Goal: Use online tool/utility: Utilize a website feature to perform a specific function

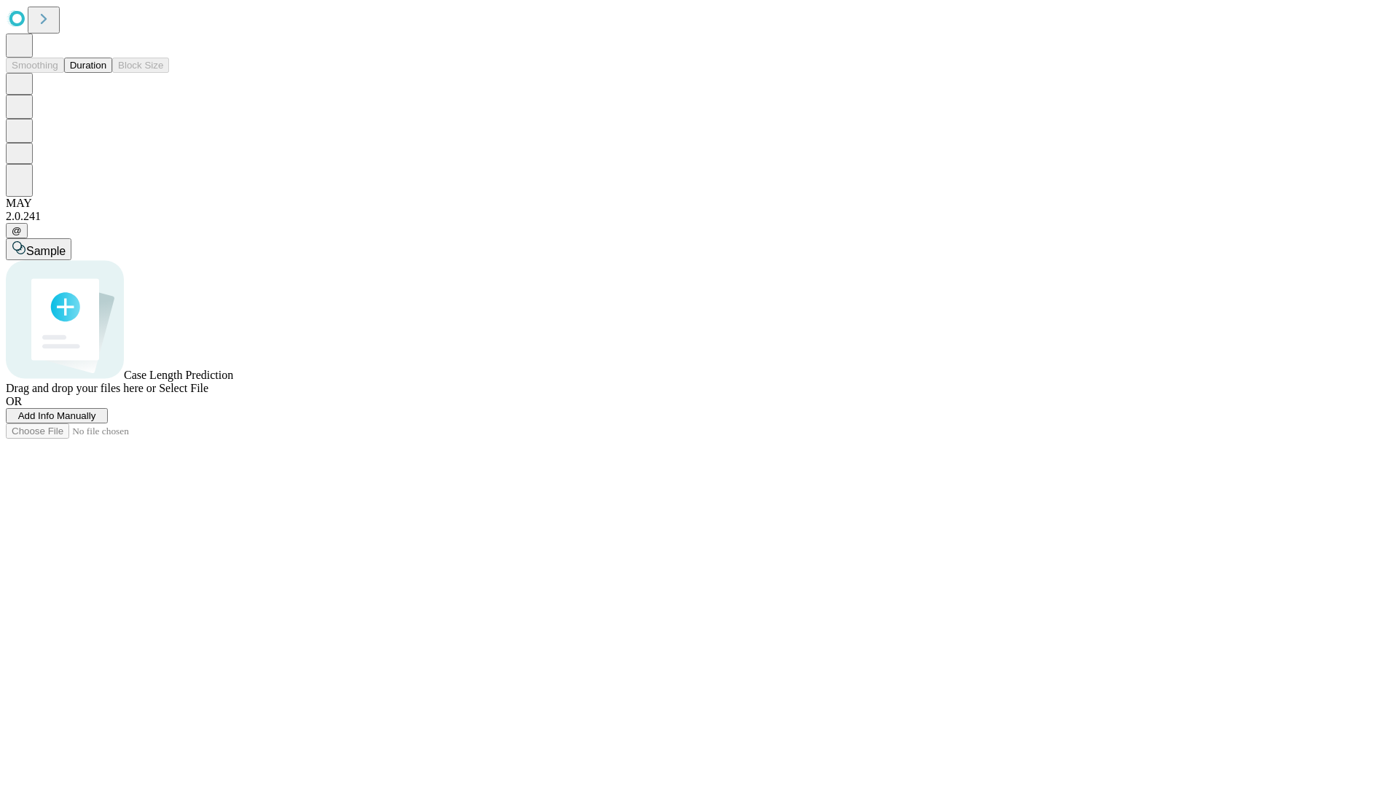
click at [106, 73] on button "Duration" at bounding box center [88, 65] width 48 height 15
click at [96, 421] on span "Add Info Manually" at bounding box center [57, 415] width 78 height 11
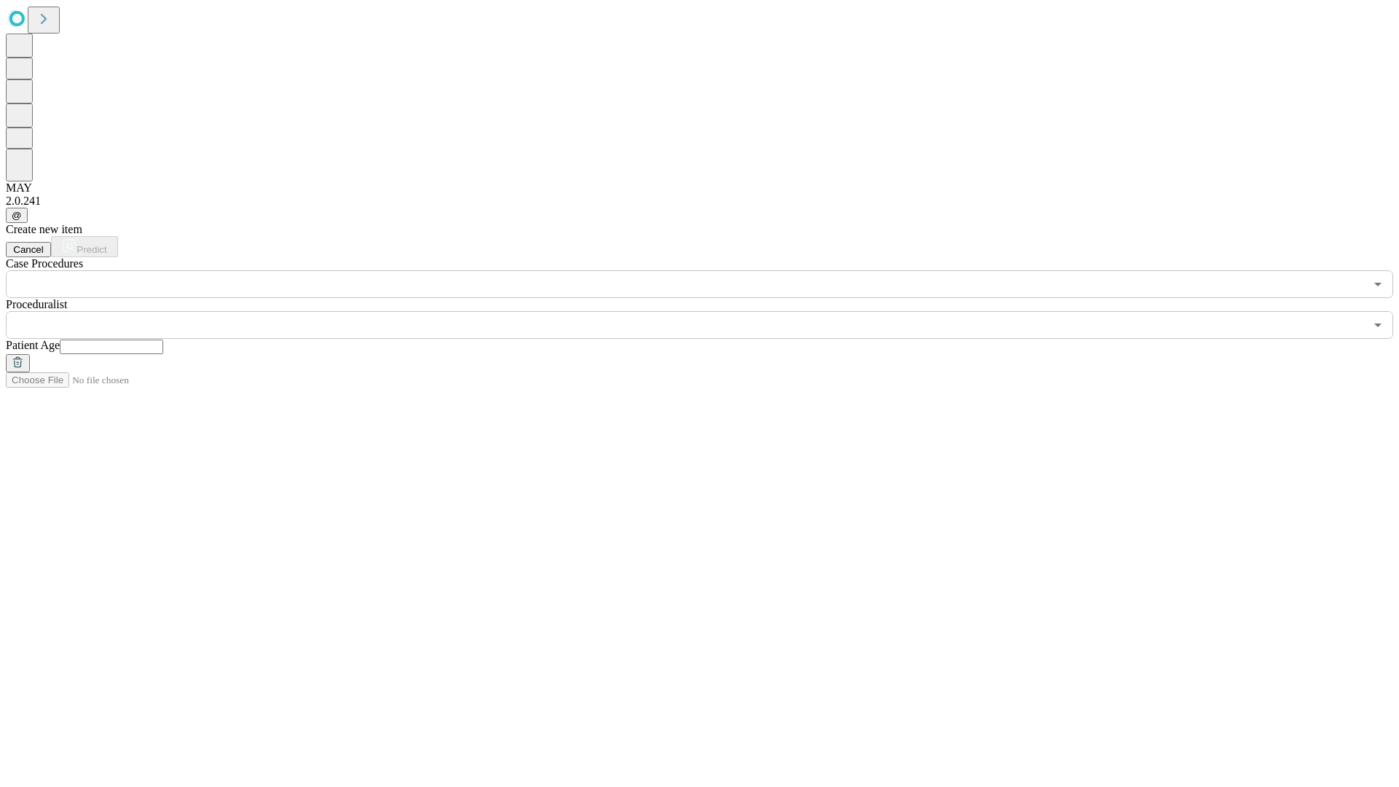
click at [163, 339] on input "text" at bounding box center [111, 346] width 103 height 15
type input "**"
click at [710, 311] on input "text" at bounding box center [685, 325] width 1359 height 28
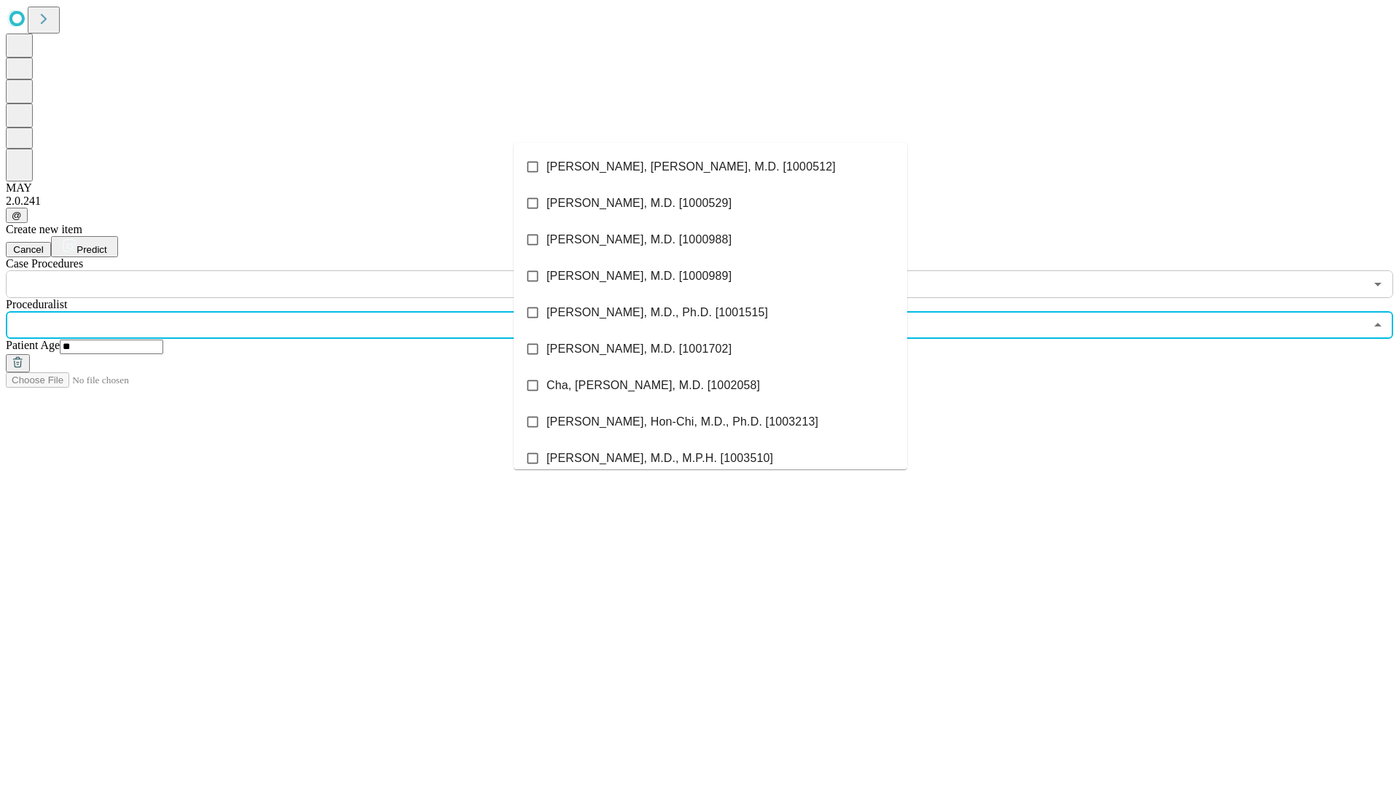
click at [710, 167] on li "[PERSON_NAME], [PERSON_NAME], M.D. [1000512]" at bounding box center [710, 167] width 393 height 36
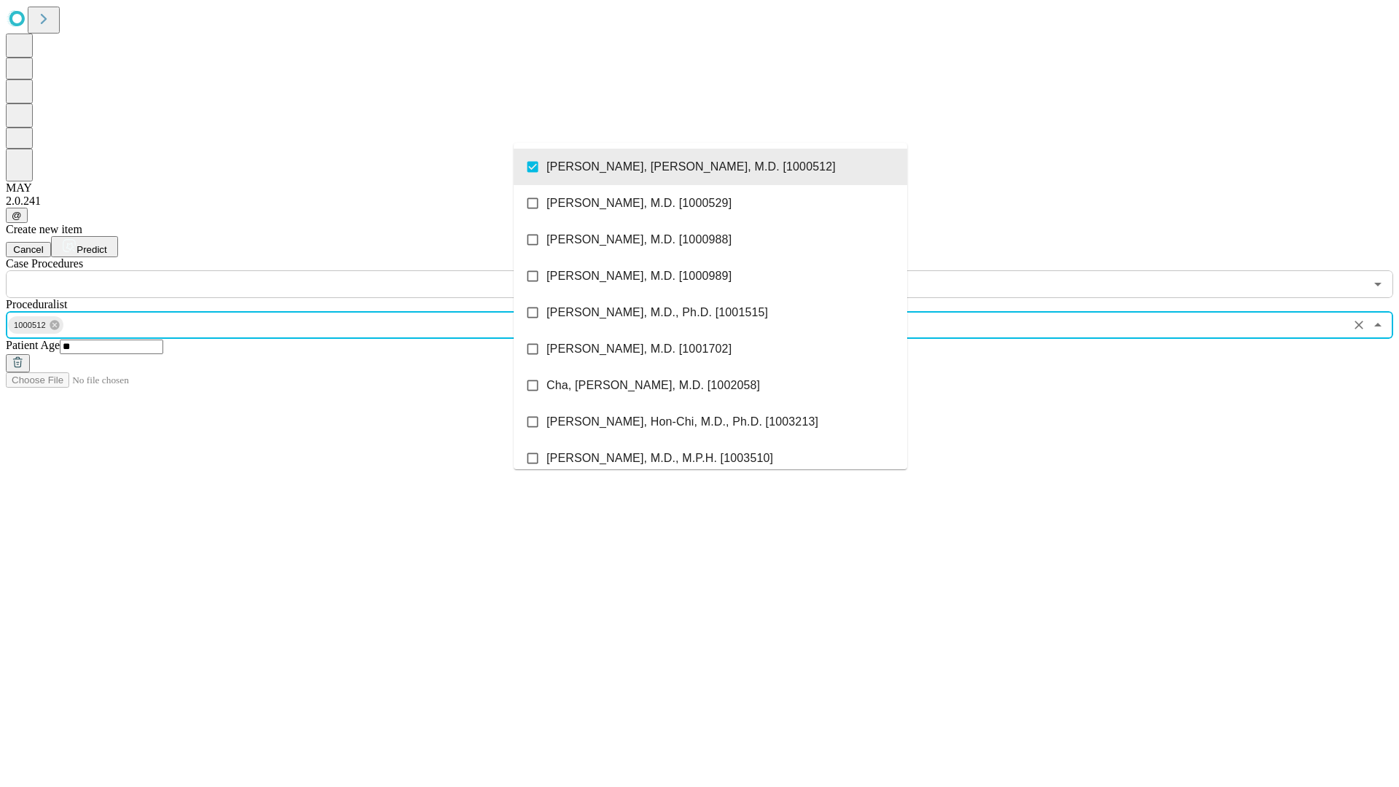
click at [306, 270] on input "text" at bounding box center [685, 284] width 1359 height 28
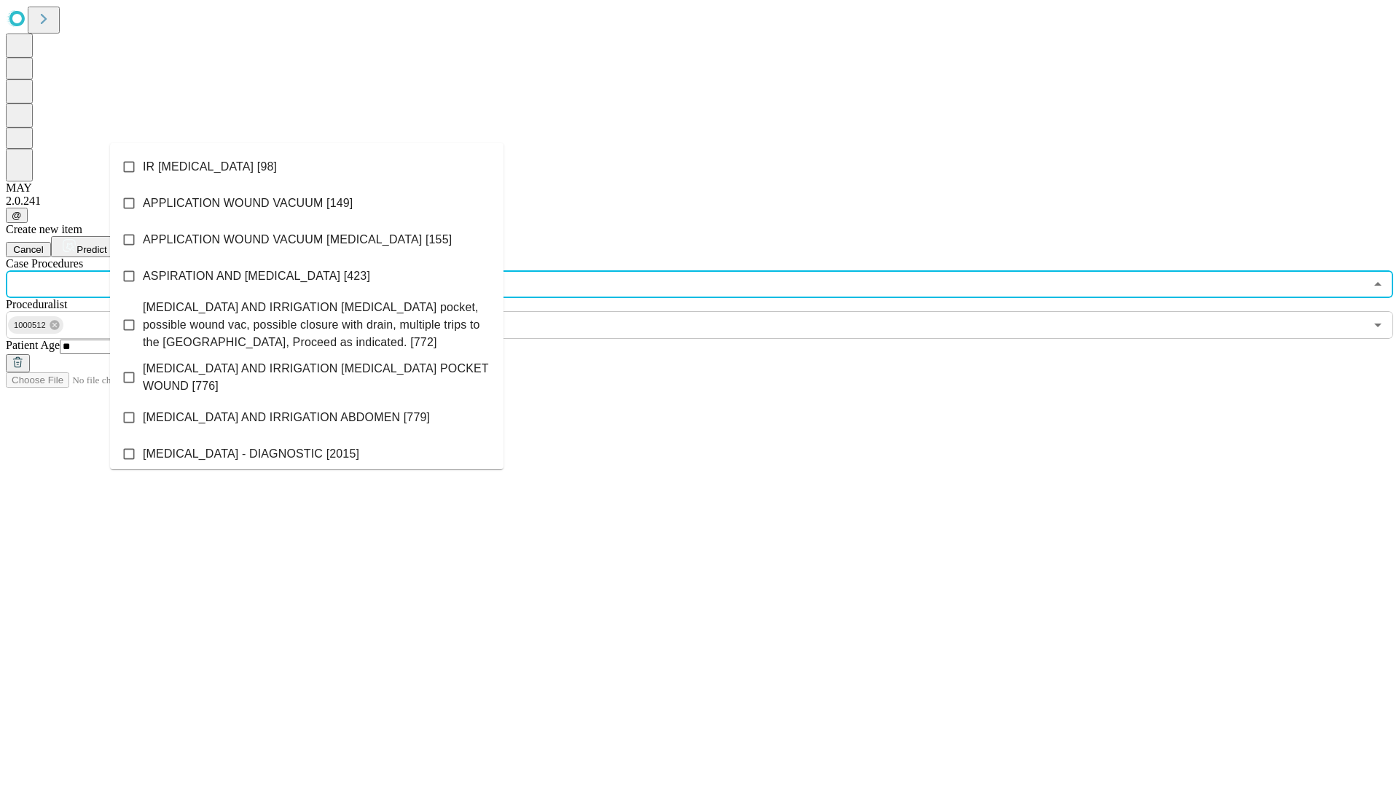
click at [307, 167] on li "IR [MEDICAL_DATA] [98]" at bounding box center [306, 167] width 393 height 36
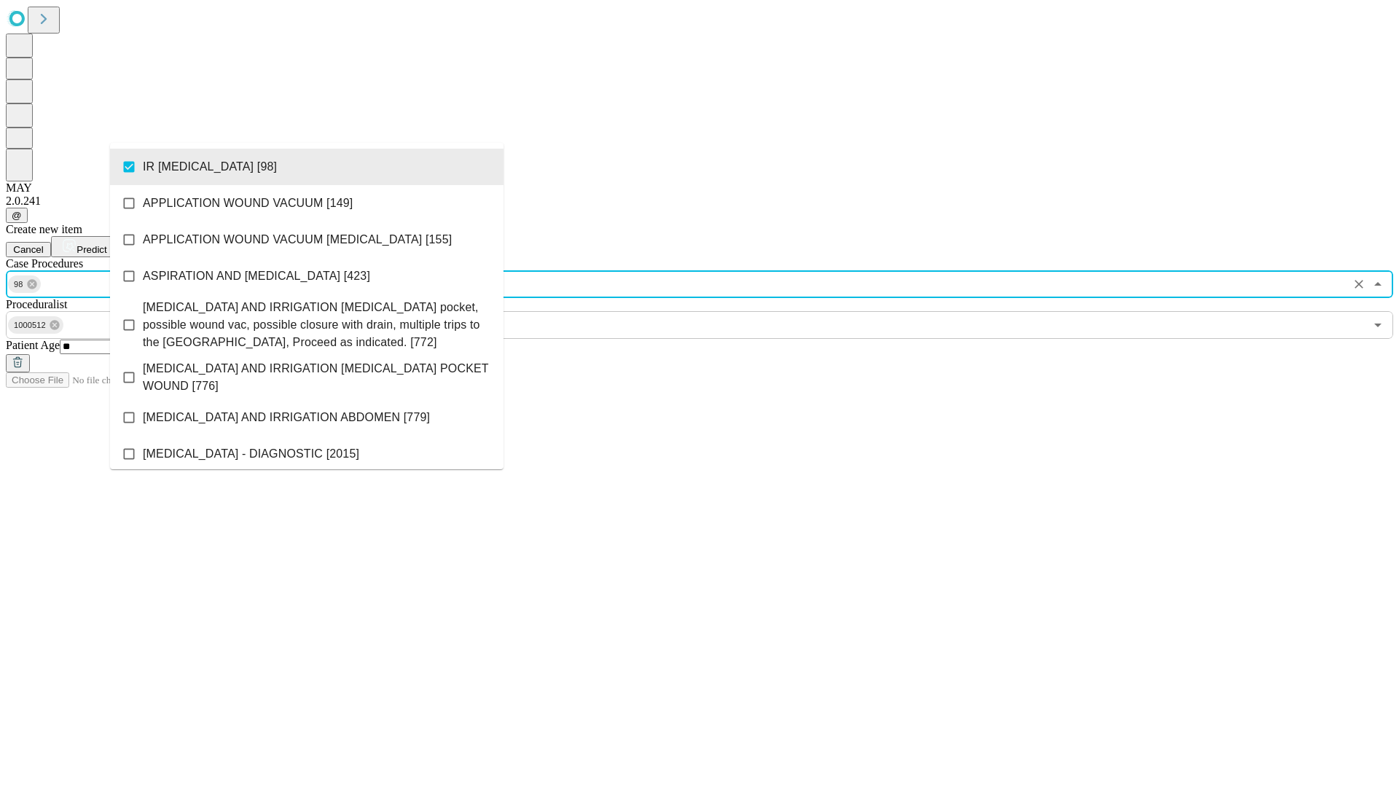
click at [106, 244] on span "Predict" at bounding box center [91, 249] width 30 height 11
